Goal: Unclear

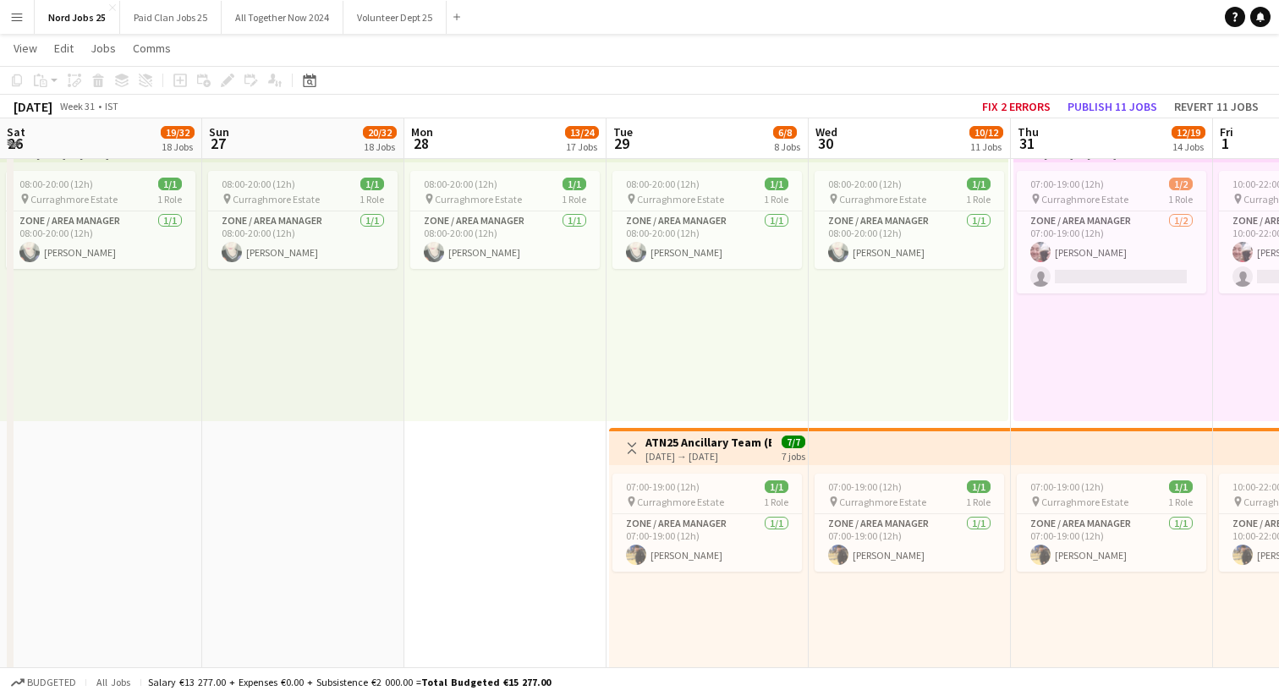
scroll to position [0, 779]
